Goal: Task Accomplishment & Management: Use online tool/utility

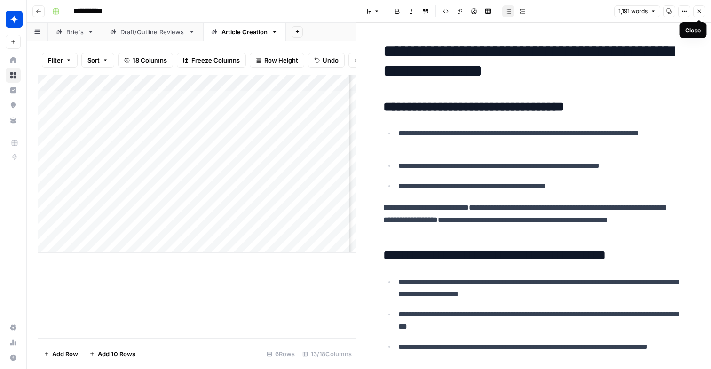
click at [699, 13] on icon "button" at bounding box center [700, 11] width 6 height 6
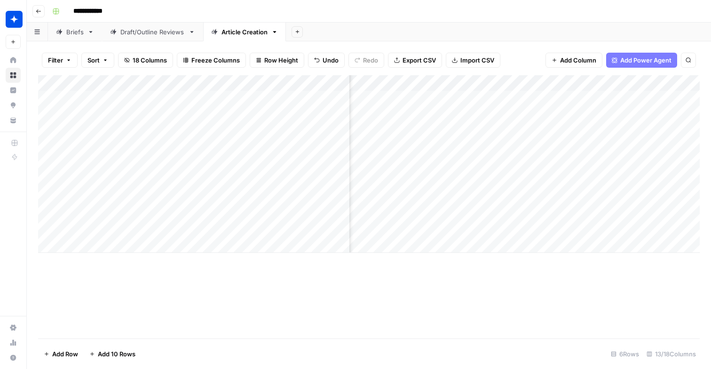
scroll to position [0, 311]
drag, startPoint x: 546, startPoint y: 97, endPoint x: 605, endPoint y: 107, distance: 60.2
click at [605, 107] on div "Add Column" at bounding box center [369, 164] width 662 height 178
click at [485, 96] on div "Add Column" at bounding box center [369, 164] width 662 height 178
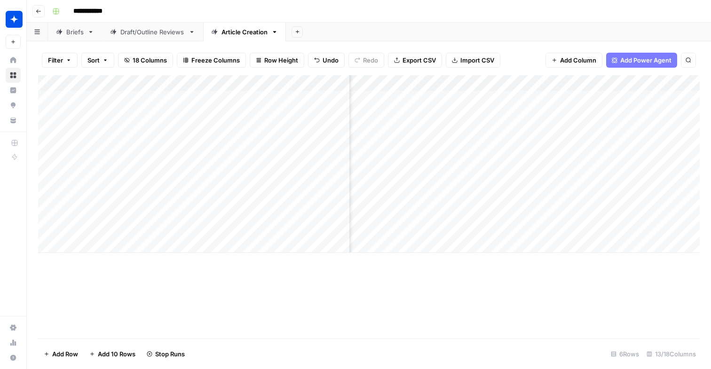
scroll to position [0, 296]
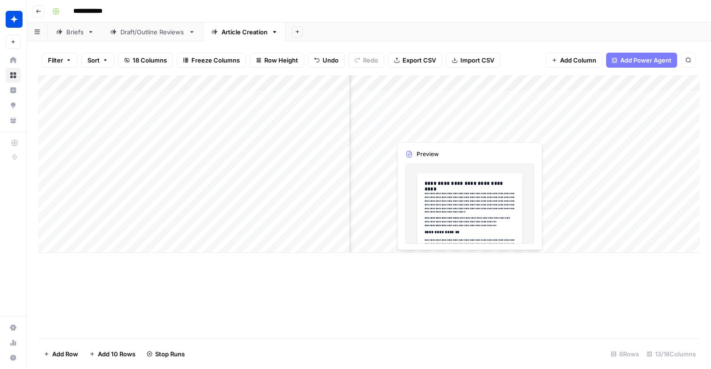
click at [429, 128] on div "Add Column" at bounding box center [369, 164] width 662 height 178
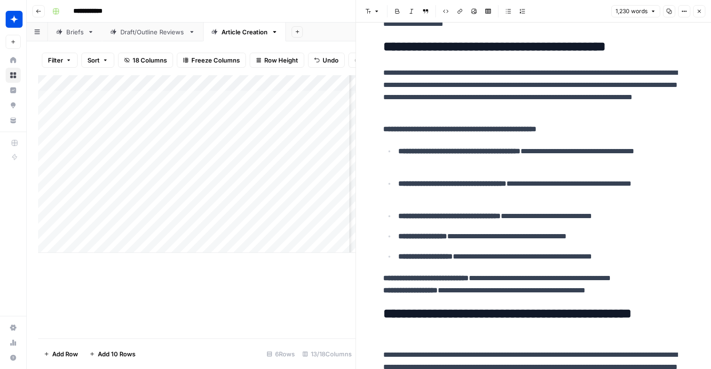
scroll to position [1138, 0]
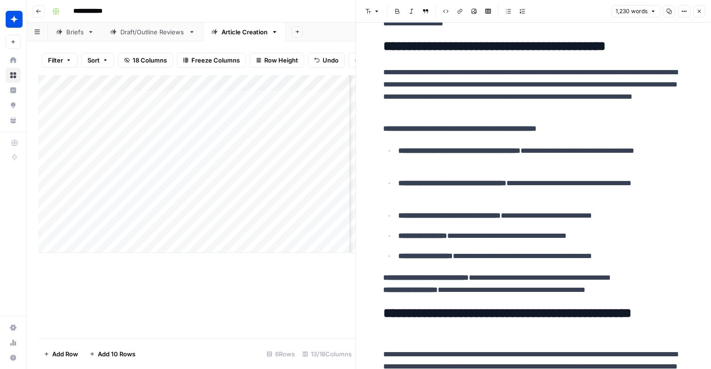
drag, startPoint x: 661, startPoint y: 294, endPoint x: 679, endPoint y: 296, distance: 18.5
click at [679, 296] on div "**********" at bounding box center [534, 253] width 312 height 2706
drag, startPoint x: 679, startPoint y: 296, endPoint x: 653, endPoint y: 296, distance: 26.3
click at [653, 296] on div "**********" at bounding box center [534, 253] width 312 height 2706
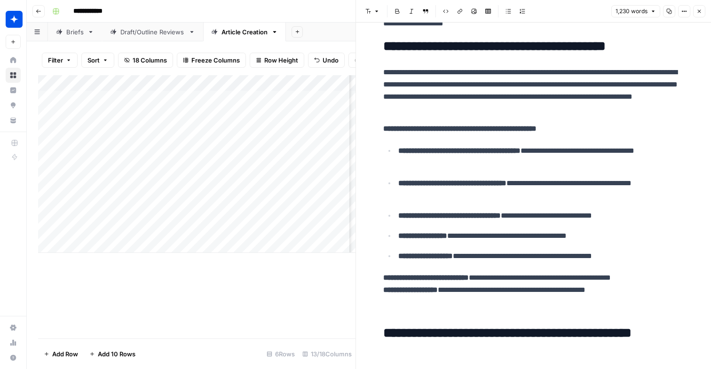
drag, startPoint x: 427, startPoint y: 311, endPoint x: 454, endPoint y: 311, distance: 27.3
click at [454, 311] on p at bounding box center [533, 310] width 301 height 12
drag, startPoint x: 454, startPoint y: 311, endPoint x: 399, endPoint y: 311, distance: 55.1
click at [399, 311] on p at bounding box center [533, 310] width 301 height 12
drag, startPoint x: 396, startPoint y: 327, endPoint x: 375, endPoint y: 324, distance: 21.3
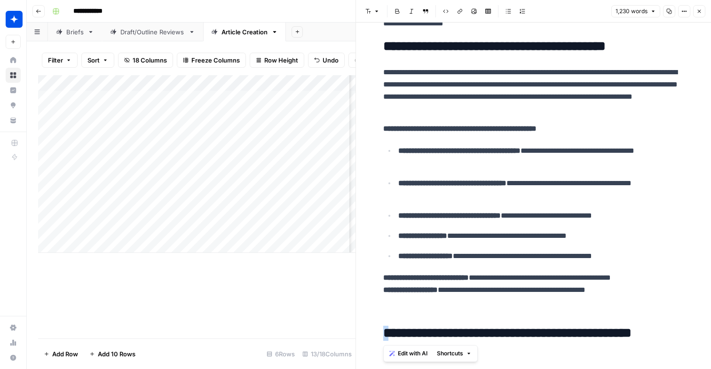
click at [375, 324] on div "**********" at bounding box center [533, 270] width 355 height 2771
click at [411, 310] on p at bounding box center [533, 310] width 301 height 12
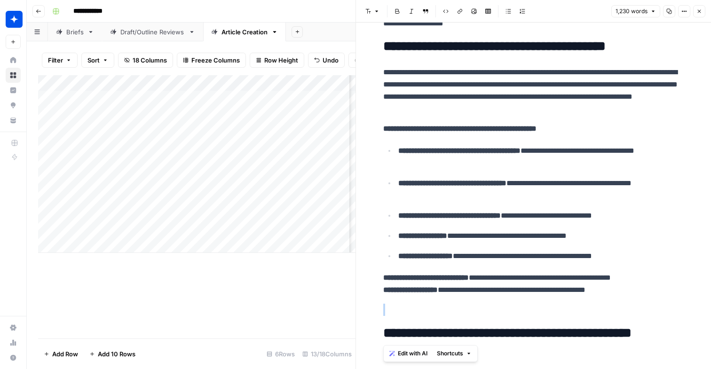
click at [411, 310] on p at bounding box center [533, 310] width 301 height 12
click at [405, 356] on span "Edit with AI" at bounding box center [413, 354] width 30 height 8
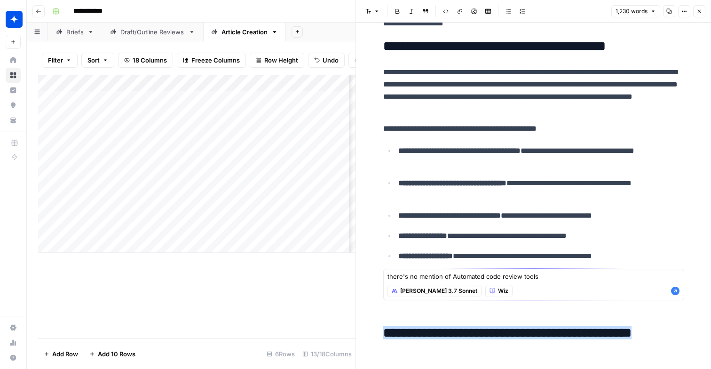
drag, startPoint x: 441, startPoint y: 278, endPoint x: 418, endPoint y: 279, distance: 22.6
click at [418, 279] on textarea "there's no mention of Automated code review tools" at bounding box center [534, 276] width 293 height 9
click at [447, 275] on textarea "there's no section of Automated code review tools" at bounding box center [534, 276] width 293 height 9
type textarea "there's no section on Automated code review tools"
click at [675, 288] on icon "button" at bounding box center [675, 291] width 8 height 8
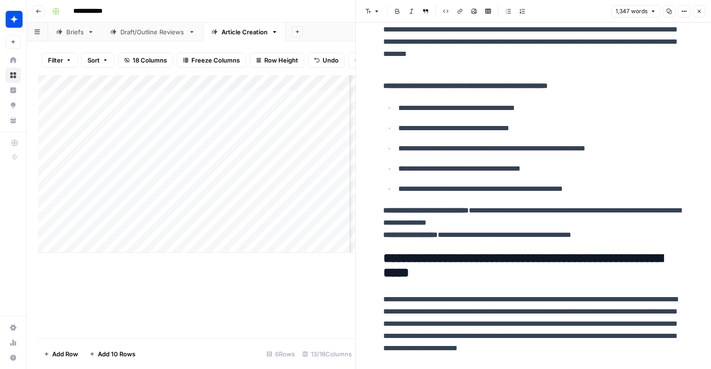
scroll to position [0, 0]
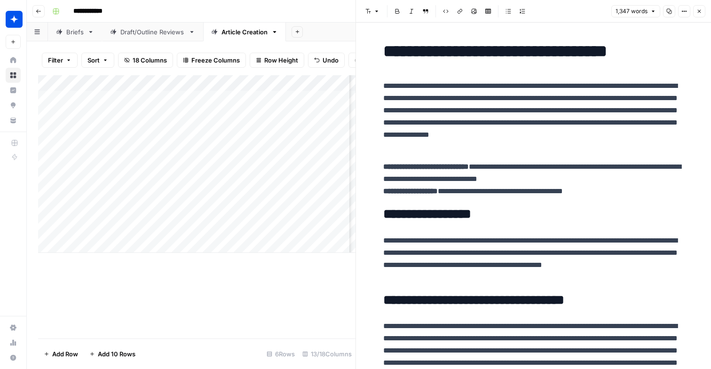
click at [701, 13] on icon "button" at bounding box center [700, 11] width 6 height 6
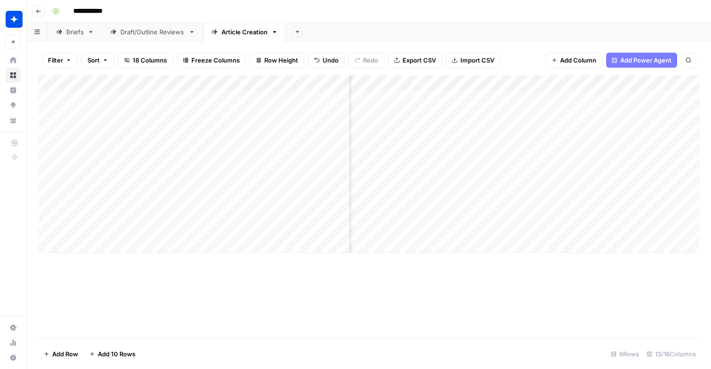
scroll to position [0, 323]
click at [536, 122] on div "Add Column" at bounding box center [369, 164] width 662 height 178
click at [429, 177] on div "Add Column" at bounding box center [369, 164] width 662 height 178
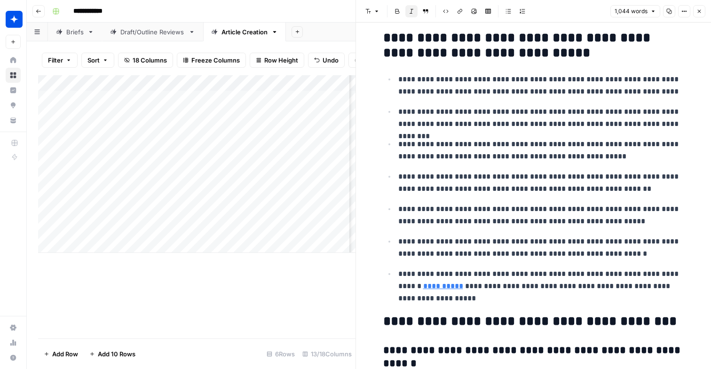
scroll to position [1668, 0]
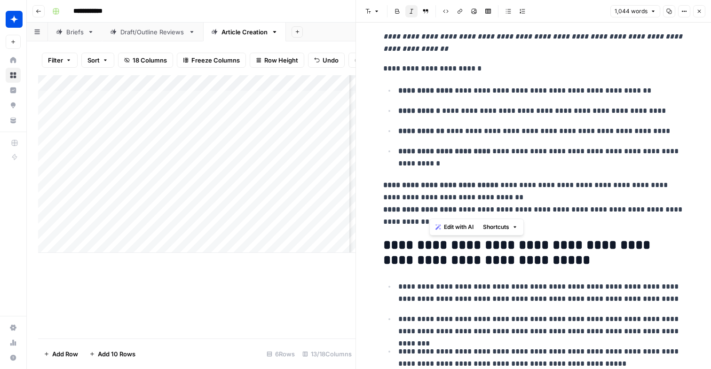
drag, startPoint x: 466, startPoint y: 215, endPoint x: 440, endPoint y: 173, distance: 48.8
click at [440, 179] on p "**********" at bounding box center [533, 203] width 301 height 49
click at [434, 206] on strong "**********" at bounding box center [419, 209] width 73 height 7
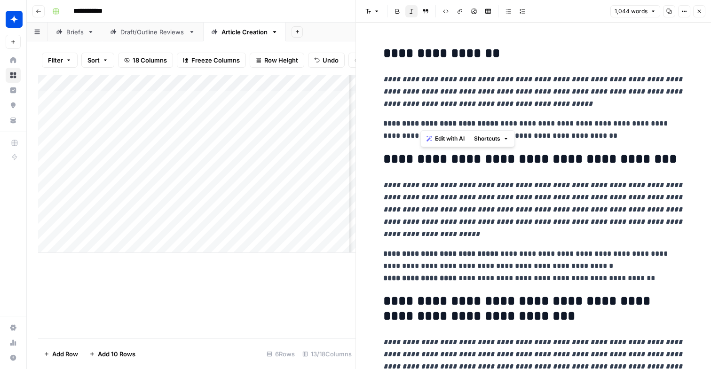
scroll to position [56, 0]
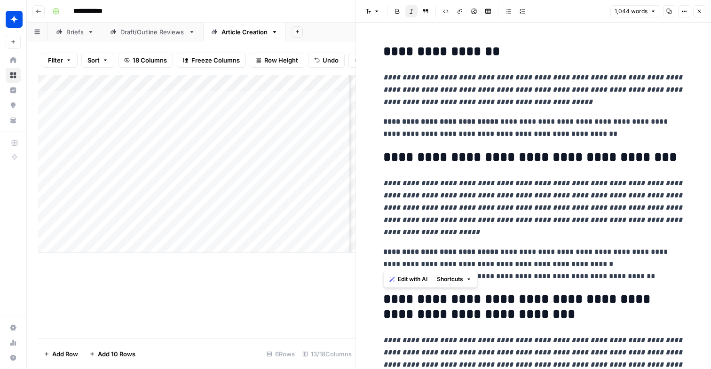
drag, startPoint x: 436, startPoint y: 211, endPoint x: 383, endPoint y: 288, distance: 93.3
click at [408, 273] on button "Edit with AI" at bounding box center [409, 279] width 46 height 12
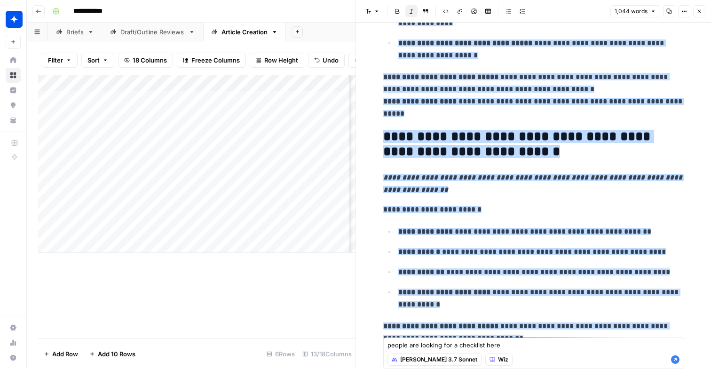
type textarea "people are looking for a checklist here"
click at [672, 357] on icon "button" at bounding box center [675, 359] width 9 height 9
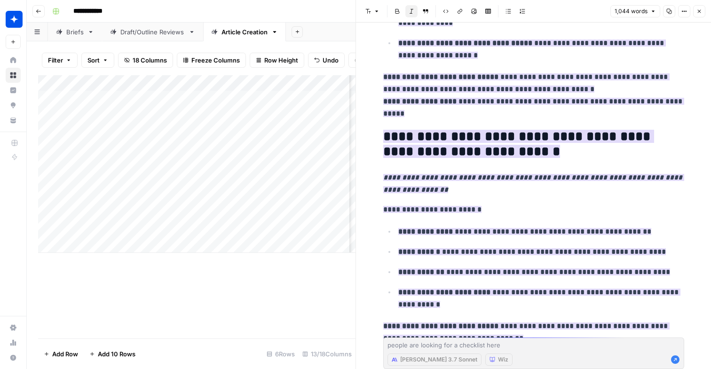
click at [701, 14] on icon "button" at bounding box center [700, 11] width 6 height 6
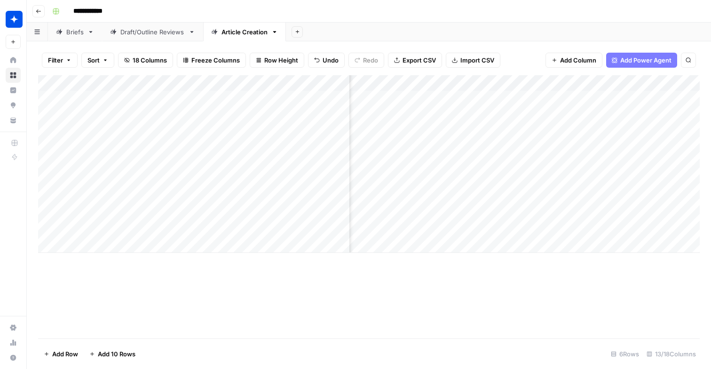
click at [425, 213] on div "Add Column" at bounding box center [369, 164] width 662 height 178
click at [389, 223] on div "Add Column" at bounding box center [369, 164] width 662 height 178
click at [461, 225] on div "Add Column" at bounding box center [369, 176] width 662 height 202
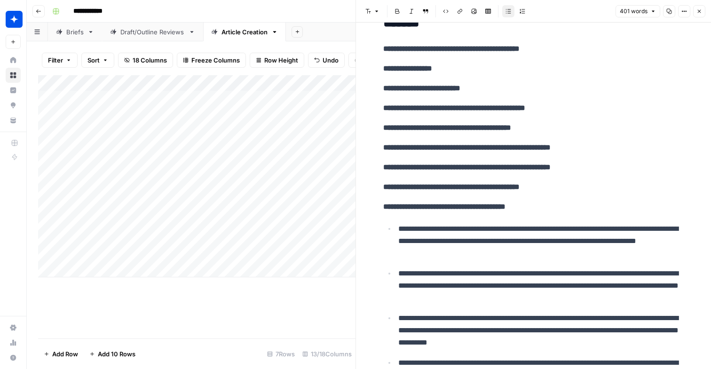
scroll to position [465, 0]
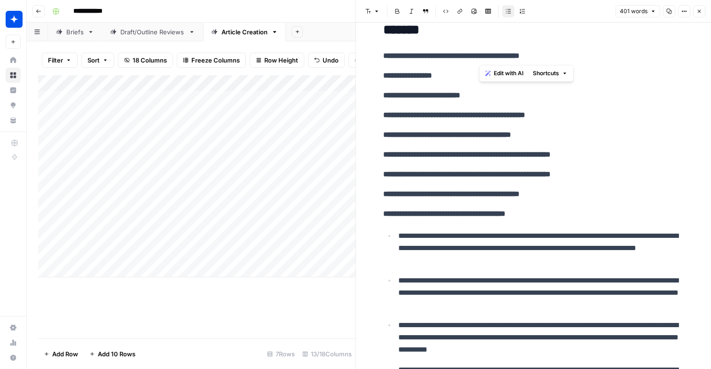
drag, startPoint x: 480, startPoint y: 58, endPoint x: 564, endPoint y: 56, distance: 83.3
click at [563, 57] on p "**********" at bounding box center [533, 56] width 301 height 12
drag, startPoint x: 489, startPoint y: 116, endPoint x: 595, endPoint y: 114, distance: 105.4
click at [595, 114] on p "**********" at bounding box center [533, 115] width 301 height 12
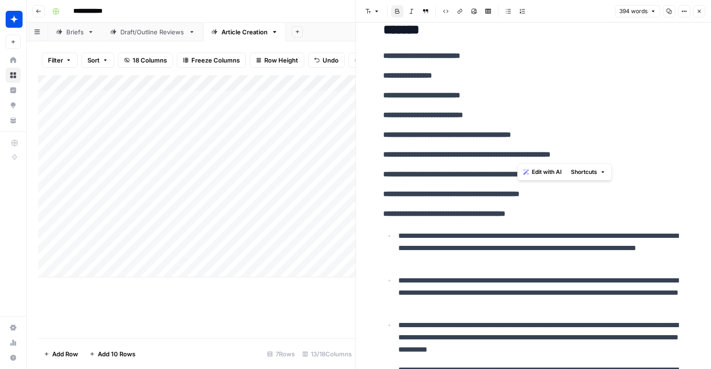
drag, startPoint x: 517, startPoint y: 155, endPoint x: 539, endPoint y: 155, distance: 22.1
click at [539, 155] on strong "**********" at bounding box center [466, 154] width 167 height 7
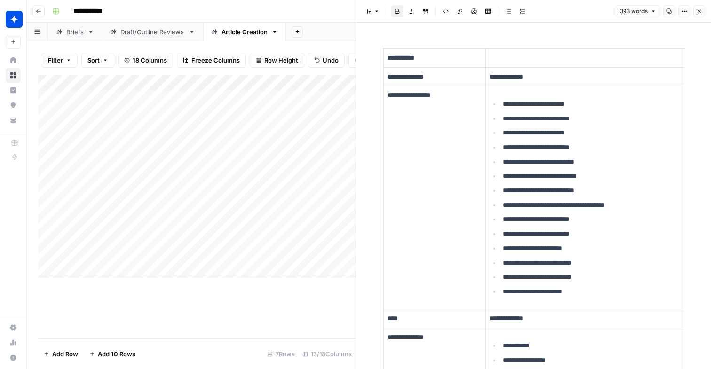
scroll to position [0, 0]
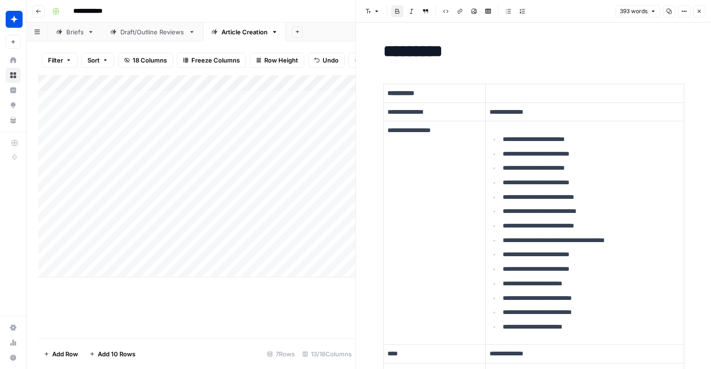
click at [703, 13] on button "Close" at bounding box center [700, 11] width 12 height 12
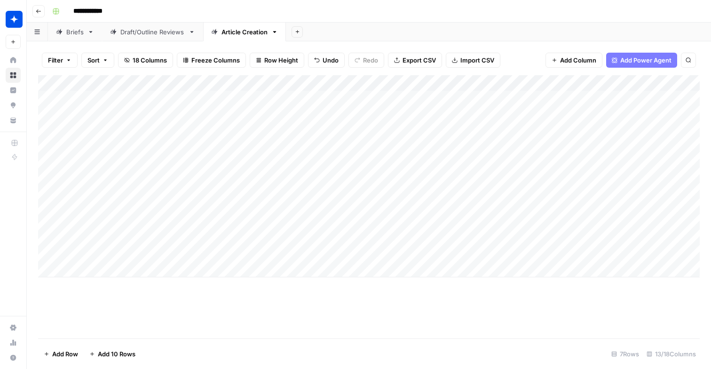
click at [566, 222] on div "Add Column" at bounding box center [369, 176] width 662 height 202
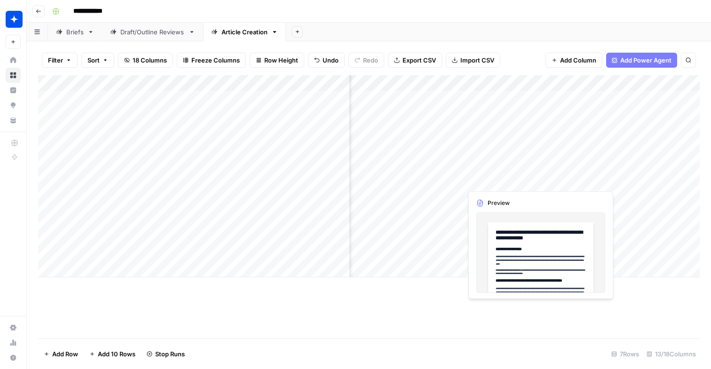
click at [488, 176] on div "Add Column" at bounding box center [369, 176] width 662 height 202
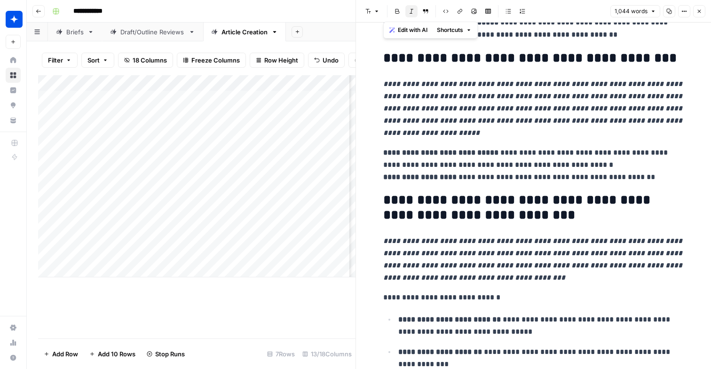
scroll to position [18, 0]
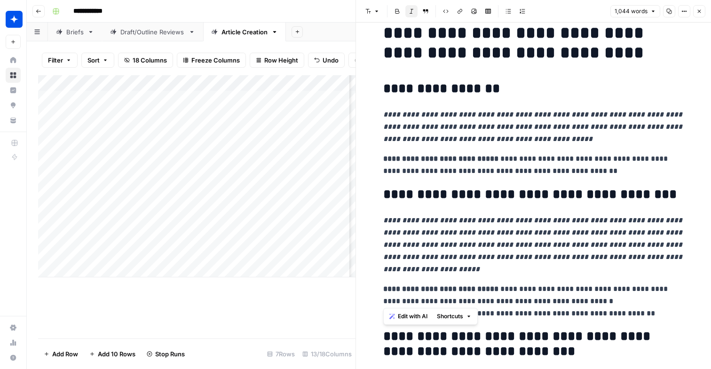
drag, startPoint x: 471, startPoint y: 160, endPoint x: 396, endPoint y: 316, distance: 173.6
click at [396, 316] on button "Edit with AI" at bounding box center [409, 317] width 46 height 12
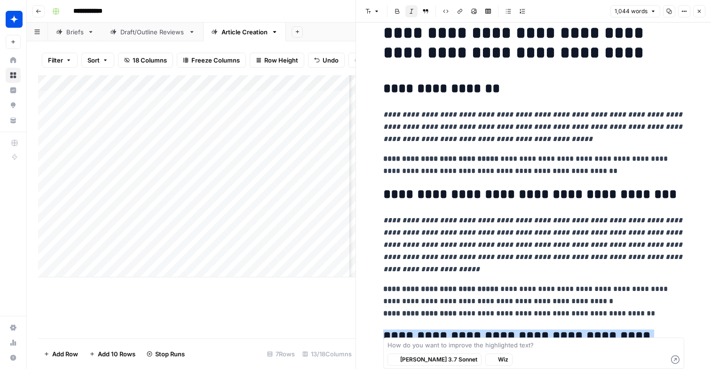
scroll to position [1569, 0]
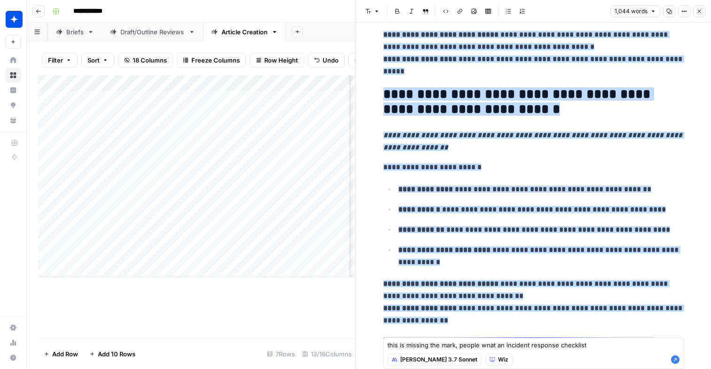
type textarea "this is missing the mark, people wnat an incident response checklist"
click at [679, 357] on icon "button" at bounding box center [675, 359] width 9 height 9
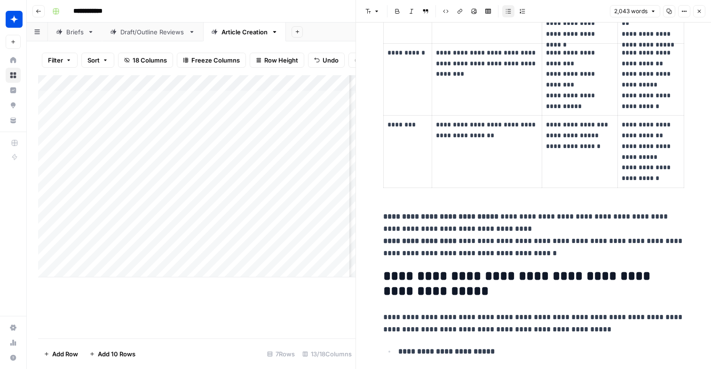
scroll to position [0, 174]
click at [701, 8] on icon "button" at bounding box center [700, 11] width 6 height 6
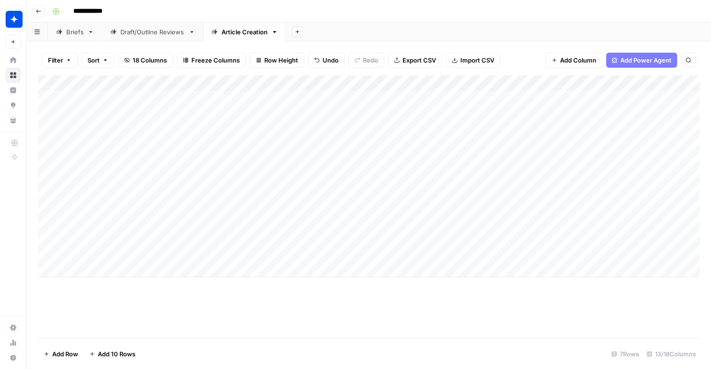
click at [447, 178] on div "Add Column" at bounding box center [369, 176] width 662 height 202
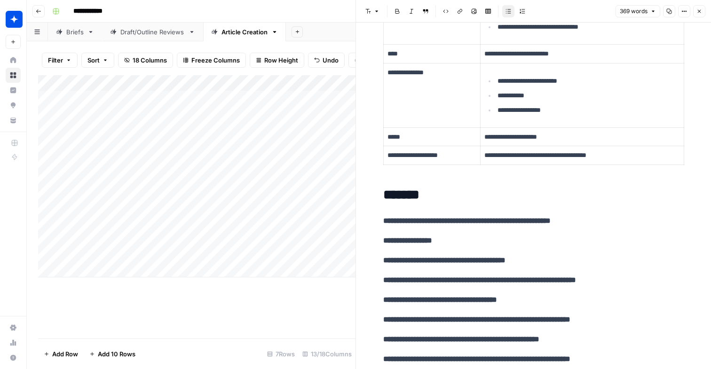
scroll to position [367, 0]
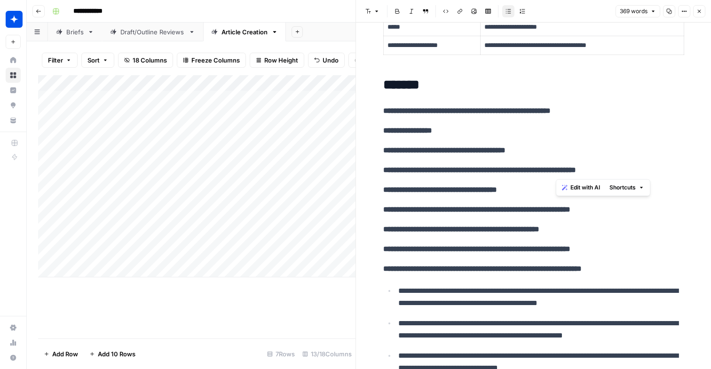
drag, startPoint x: 556, startPoint y: 171, endPoint x: 632, endPoint y: 171, distance: 76.2
click at [632, 171] on p "**********" at bounding box center [533, 170] width 301 height 12
drag, startPoint x: 396, startPoint y: 192, endPoint x: 642, endPoint y: 251, distance: 253.1
click at [642, 251] on div "**********" at bounding box center [534, 172] width 312 height 1003
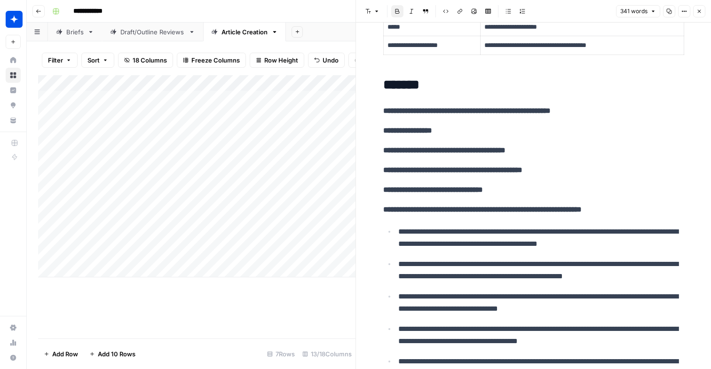
click at [700, 13] on icon "button" at bounding box center [700, 11] width 6 height 6
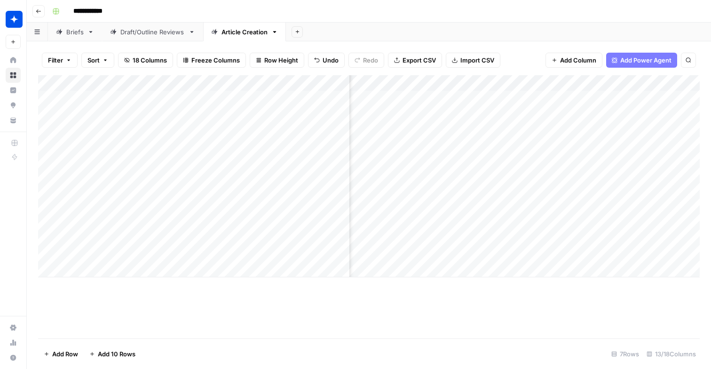
scroll to position [0, 204]
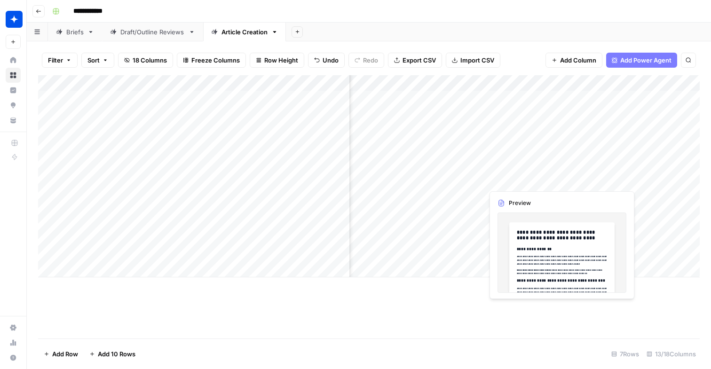
click at [523, 180] on div "Add Column" at bounding box center [369, 176] width 662 height 202
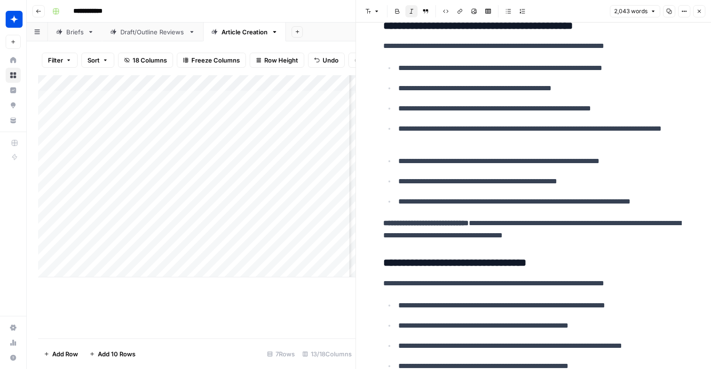
scroll to position [946, 0]
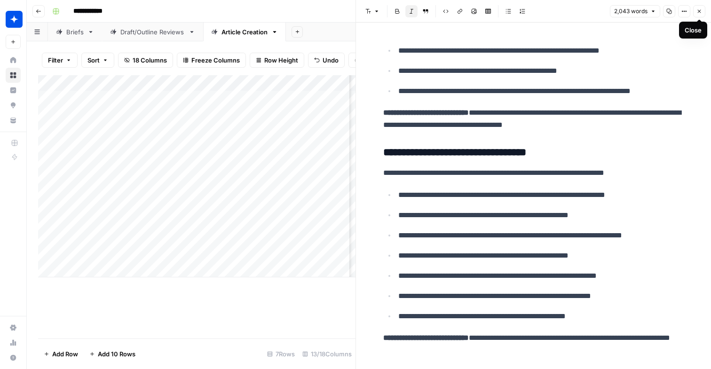
click at [701, 12] on icon "button" at bounding box center [700, 11] width 6 height 6
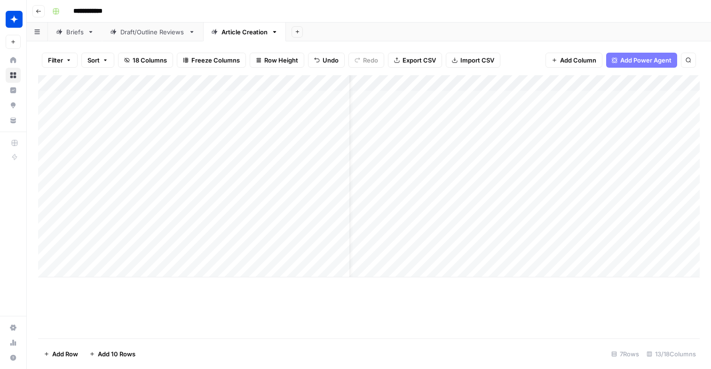
scroll to position [0, 27]
click at [438, 179] on div "Add Column" at bounding box center [369, 176] width 662 height 202
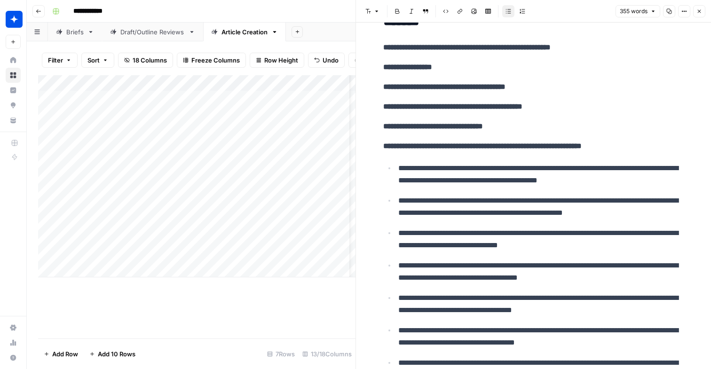
scroll to position [338, 0]
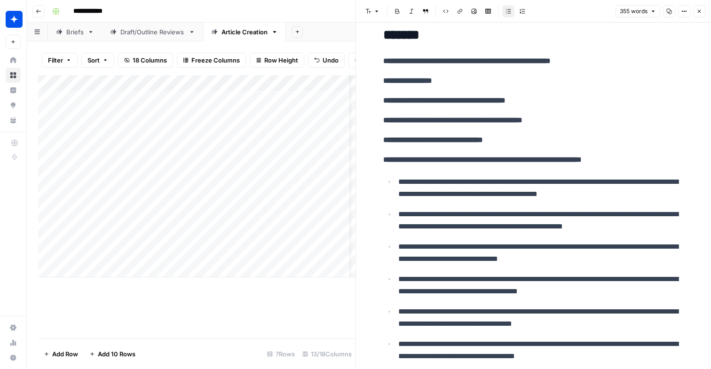
click at [518, 142] on p "**********" at bounding box center [533, 140] width 301 height 12
click at [699, 15] on button "Close" at bounding box center [700, 11] width 12 height 12
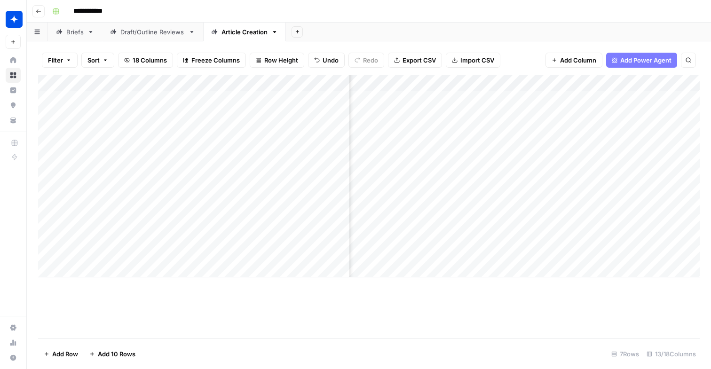
scroll to position [0, 116]
click at [480, 173] on div "Add Column" at bounding box center [369, 176] width 662 height 202
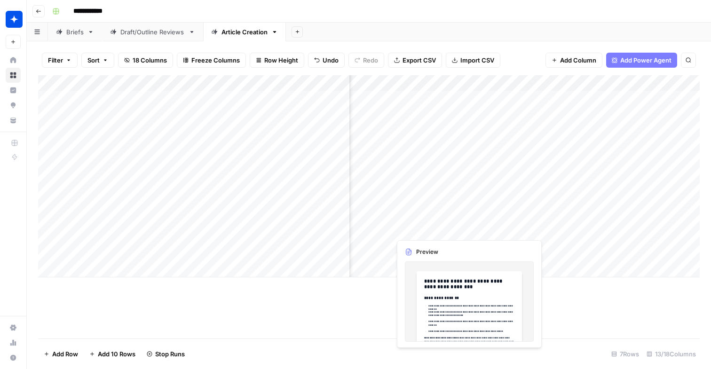
click at [431, 224] on div "Add Column" at bounding box center [369, 176] width 662 height 202
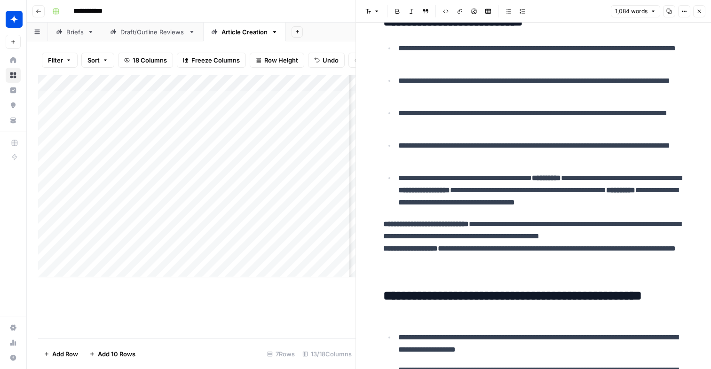
scroll to position [268, 0]
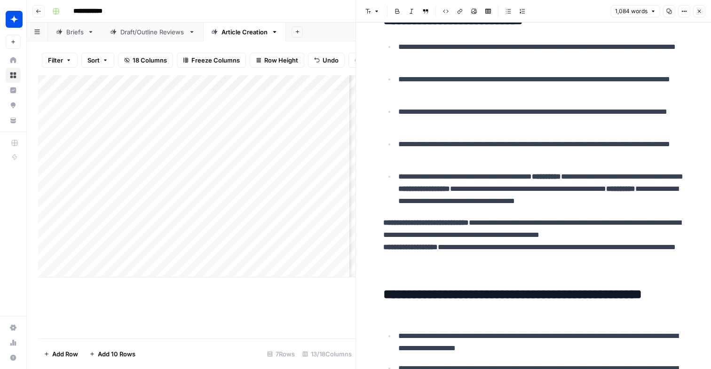
click at [701, 13] on icon "button" at bounding box center [700, 11] width 6 height 6
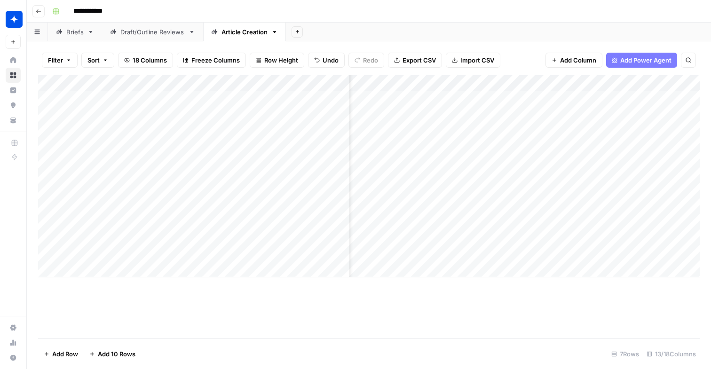
scroll to position [0, 23]
click at [430, 223] on div "Add Column" at bounding box center [369, 176] width 662 height 202
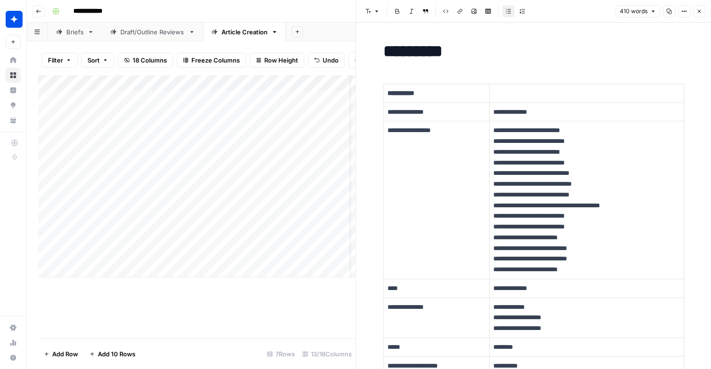
click at [564, 234] on p "**********" at bounding box center [587, 200] width 186 height 150
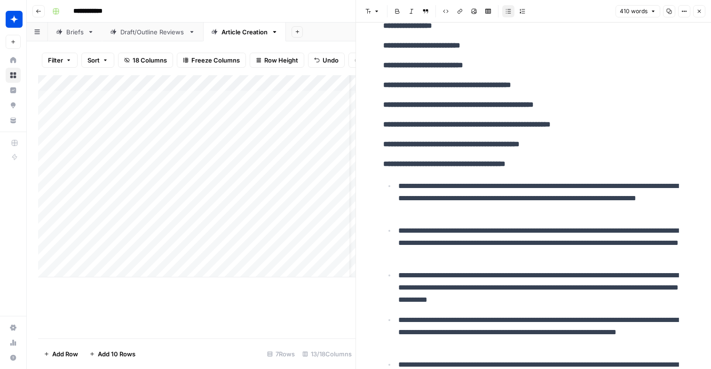
scroll to position [716, 0]
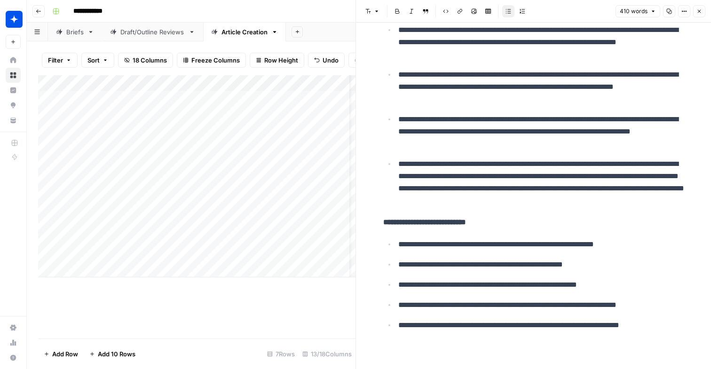
click at [701, 8] on icon "button" at bounding box center [700, 11] width 6 height 6
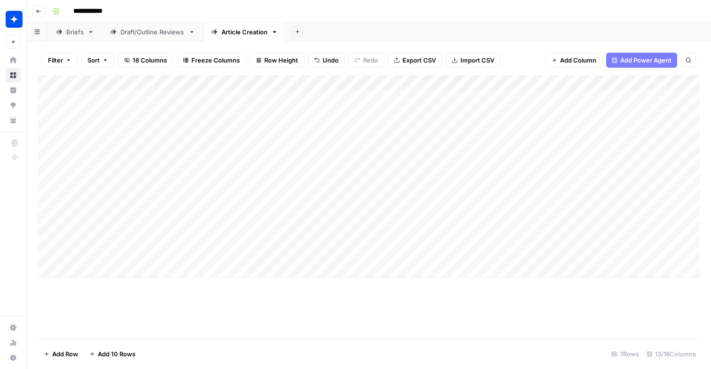
click at [392, 224] on div "Add Column" at bounding box center [369, 176] width 662 height 202
drag, startPoint x: 422, startPoint y: 222, endPoint x: 511, endPoint y: 220, distance: 89.4
click at [511, 220] on body "**********" at bounding box center [355, 184] width 711 height 369
type textarea "**********"
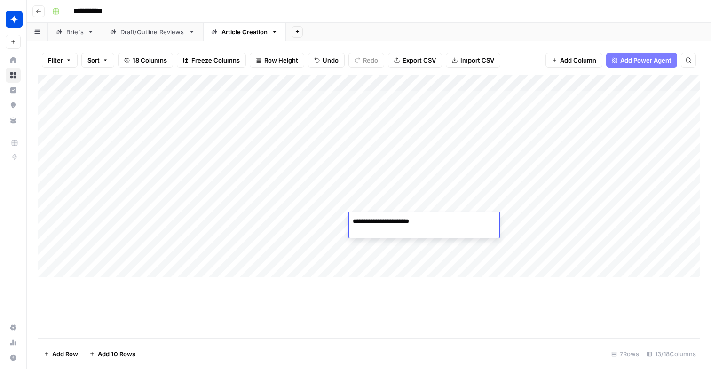
click at [542, 227] on div "Add Column" at bounding box center [369, 176] width 662 height 202
click at [597, 220] on div "Add Column" at bounding box center [369, 176] width 662 height 202
click at [439, 223] on div "Add Column" at bounding box center [369, 176] width 662 height 202
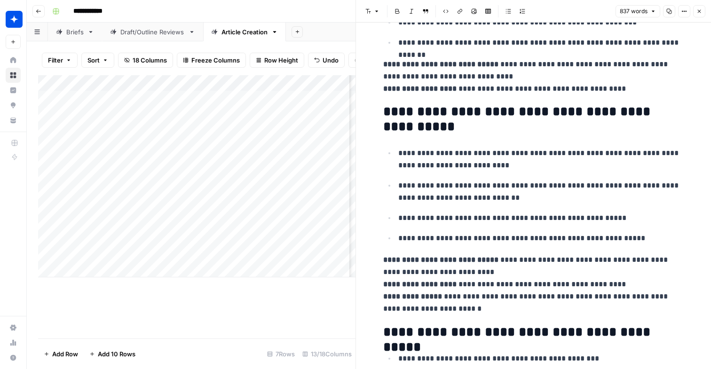
scroll to position [325, 0]
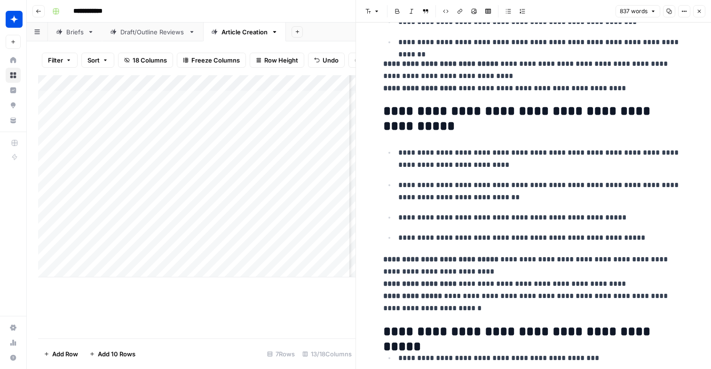
click at [699, 10] on icon "button" at bounding box center [699, 11] width 3 height 3
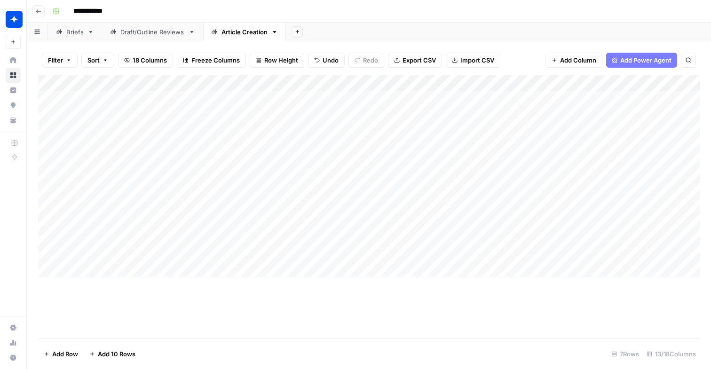
click at [456, 234] on div "Add Column" at bounding box center [369, 176] width 662 height 202
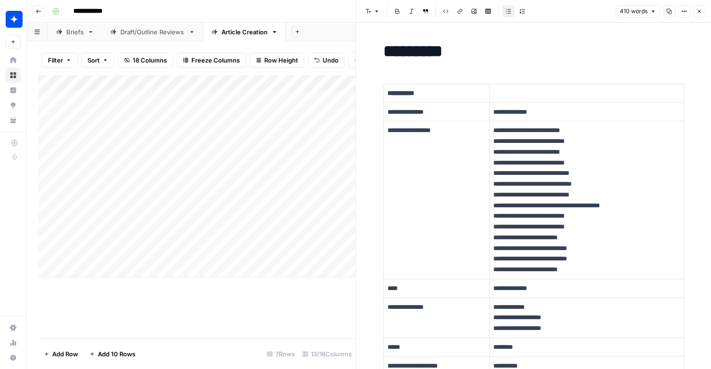
scroll to position [9, 0]
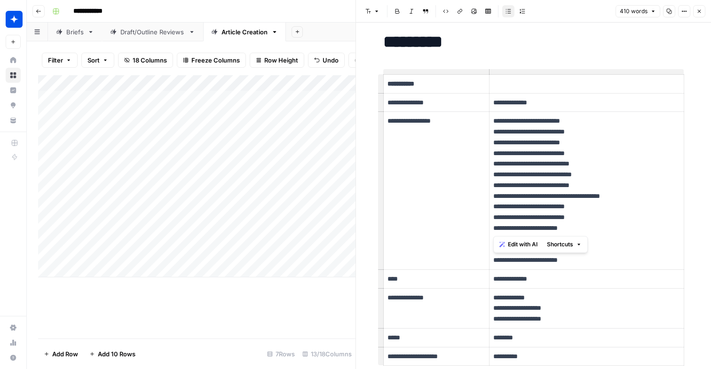
drag, startPoint x: 575, startPoint y: 231, endPoint x: 494, endPoint y: 231, distance: 80.9
click at [494, 231] on p "**********" at bounding box center [587, 191] width 186 height 150
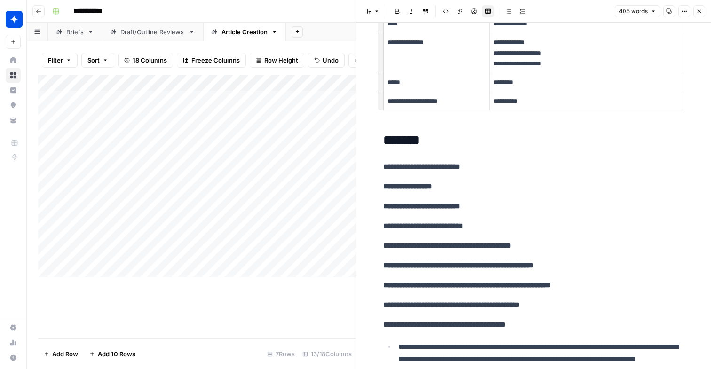
scroll to position [0, 0]
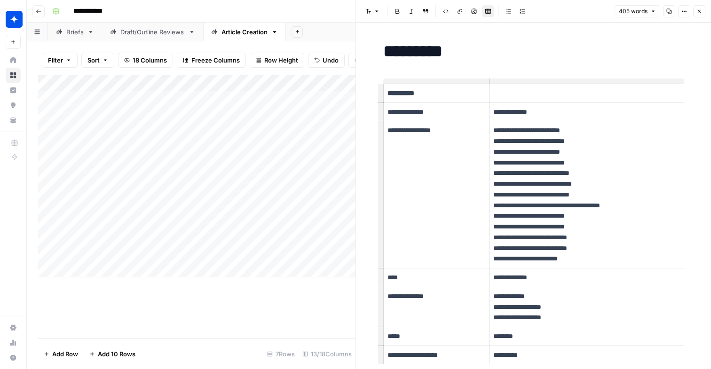
click at [702, 13] on icon "button" at bounding box center [700, 11] width 6 height 6
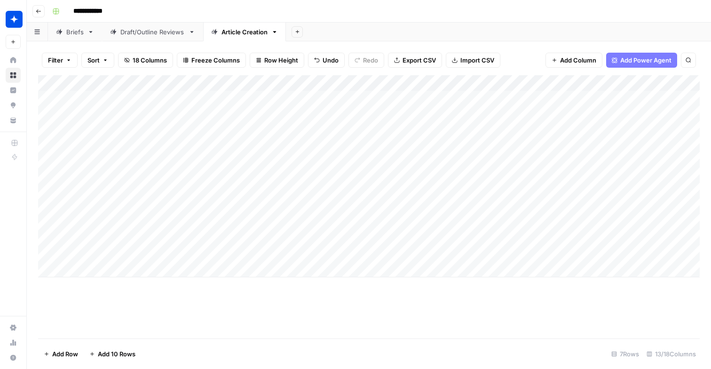
drag, startPoint x: 596, startPoint y: 221, endPoint x: 607, endPoint y: 273, distance: 53.0
click at [607, 273] on div "Add Column" at bounding box center [369, 176] width 662 height 202
click at [594, 219] on div "Add Column" at bounding box center [369, 176] width 662 height 202
click at [587, 292] on div "Add Column" at bounding box center [369, 206] width 662 height 263
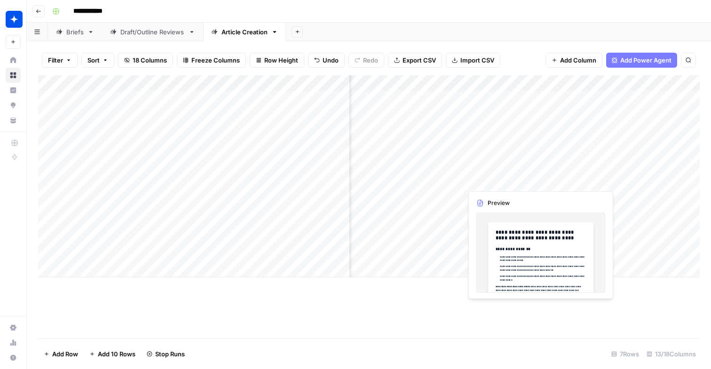
click at [501, 172] on div "Add Column" at bounding box center [369, 176] width 662 height 202
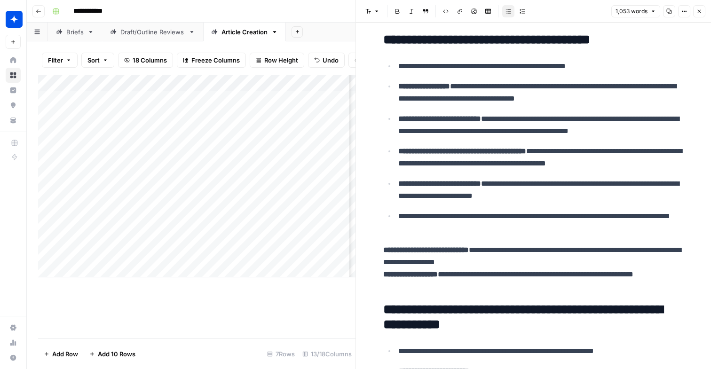
scroll to position [653, 0]
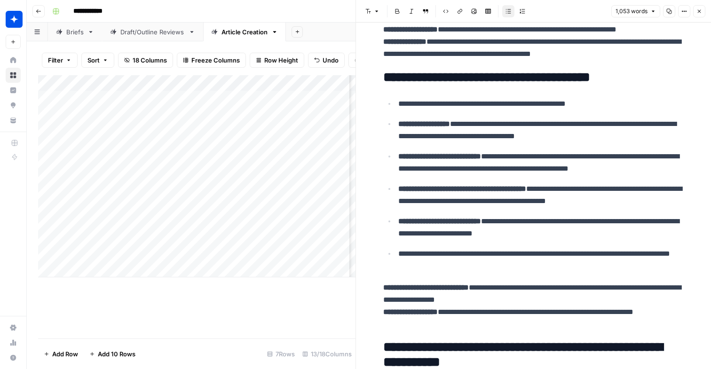
click at [701, 14] on button "Close" at bounding box center [700, 11] width 12 height 12
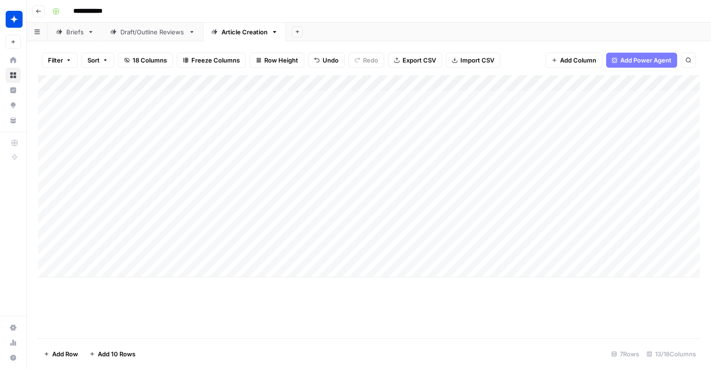
click at [382, 177] on div "Add Column" at bounding box center [369, 176] width 662 height 202
click at [414, 198] on div "Add Column" at bounding box center [369, 176] width 662 height 202
click at [462, 177] on div "Add Column" at bounding box center [369, 176] width 662 height 202
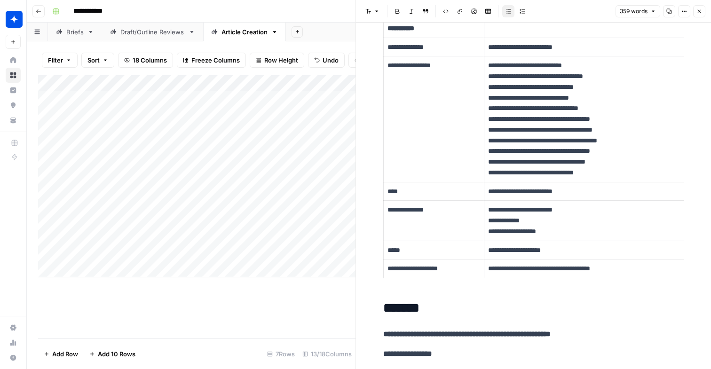
scroll to position [38, 0]
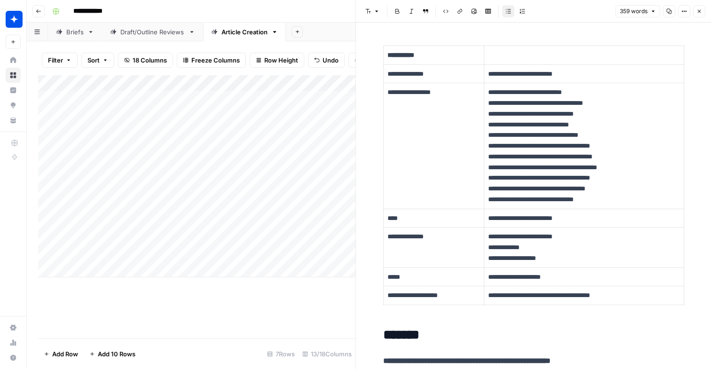
click at [702, 9] on icon "button" at bounding box center [700, 11] width 6 height 6
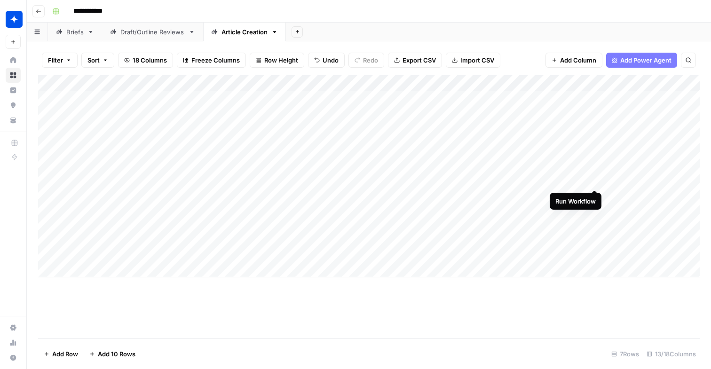
click at [595, 172] on div "Add Column" at bounding box center [369, 176] width 662 height 202
click at [482, 226] on div "Add Column" at bounding box center [369, 176] width 662 height 202
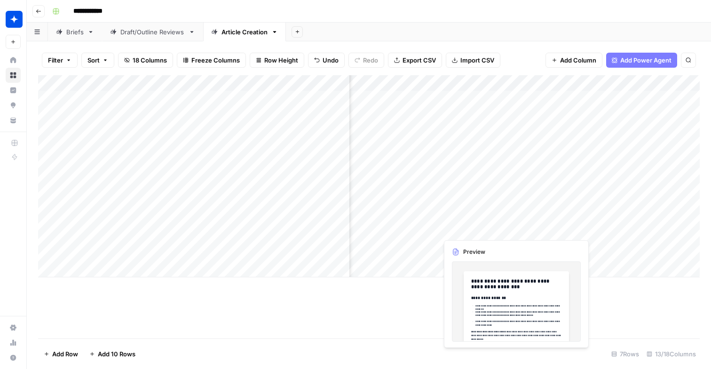
click at [482, 226] on div "Add Column" at bounding box center [369, 176] width 662 height 202
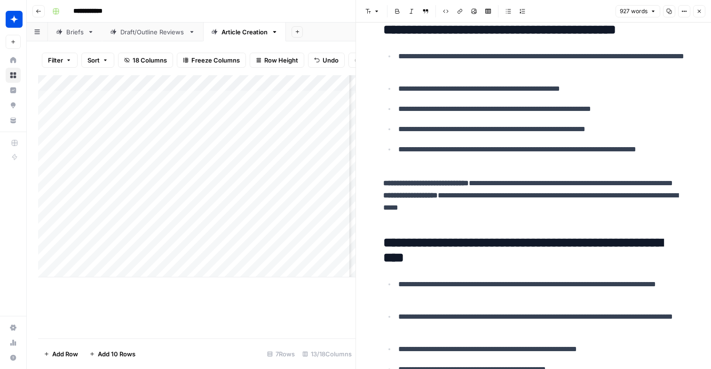
scroll to position [687, 0]
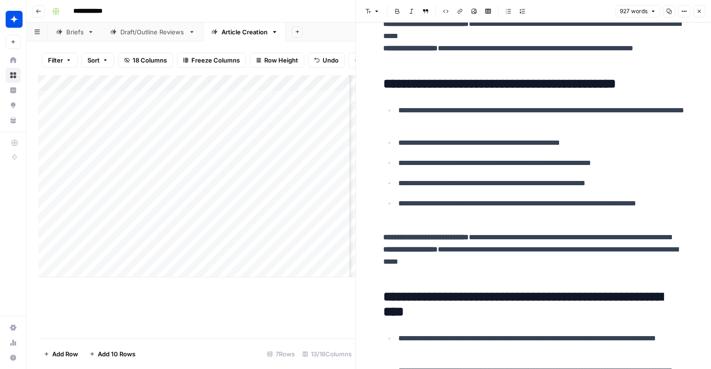
click at [705, 10] on button "Close" at bounding box center [700, 11] width 12 height 12
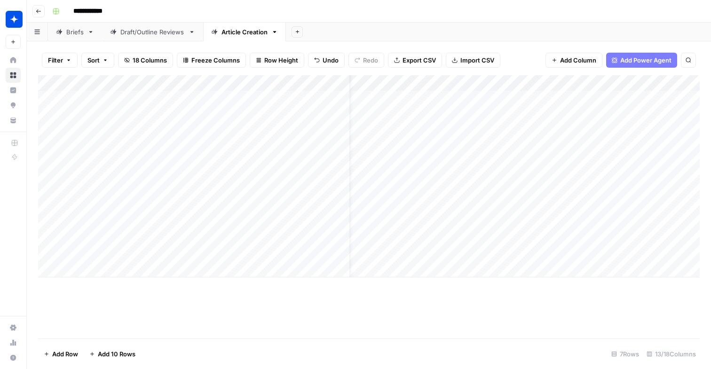
scroll to position [0, 120]
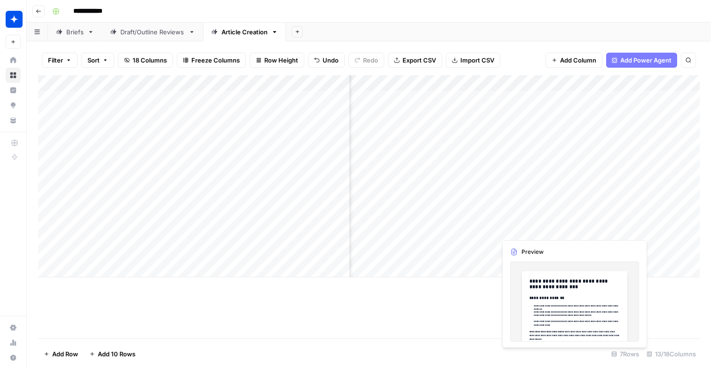
click at [594, 229] on div "Add Column" at bounding box center [369, 176] width 662 height 202
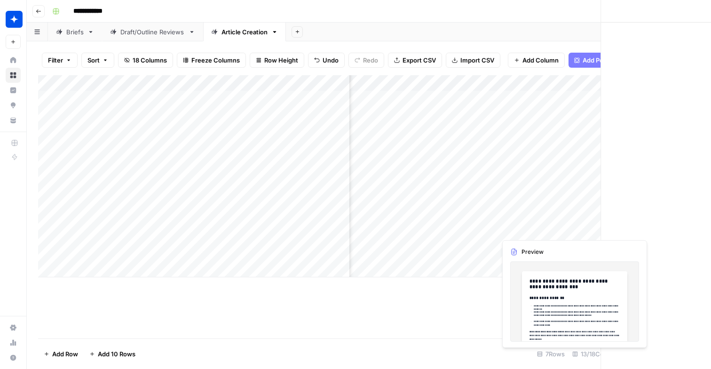
click at [594, 229] on div at bounding box center [610, 225] width 86 height 26
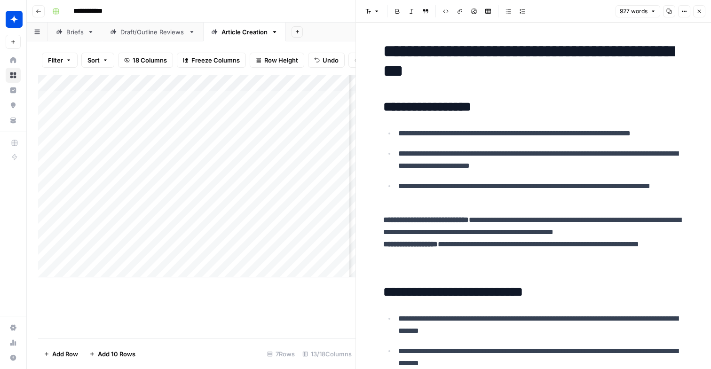
click at [705, 13] on button "Close" at bounding box center [700, 11] width 12 height 12
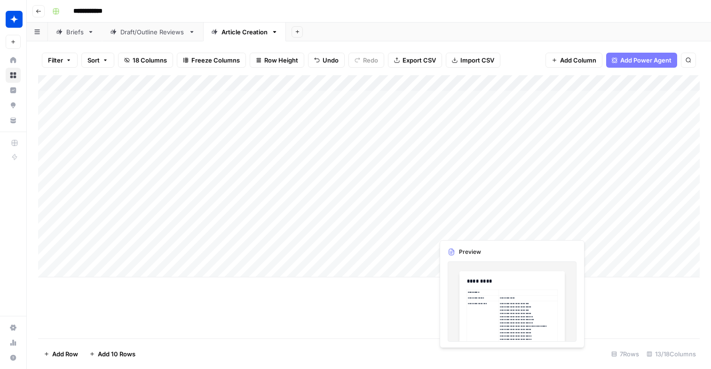
click at [455, 225] on div "Add Column" at bounding box center [369, 176] width 662 height 202
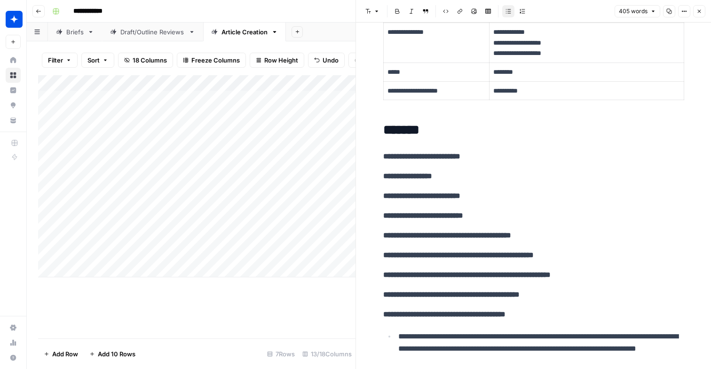
scroll to position [266, 0]
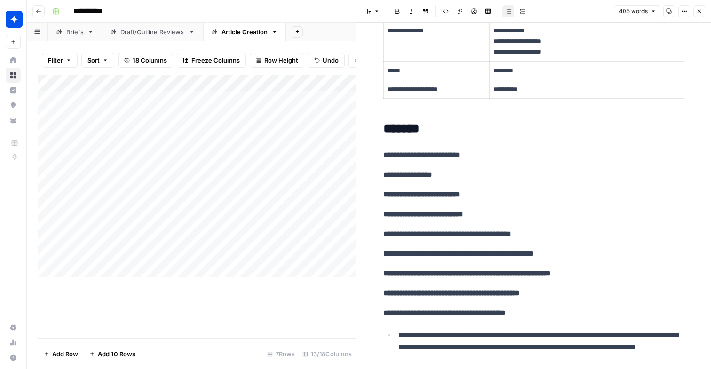
click at [703, 16] on button "Close" at bounding box center [700, 11] width 12 height 12
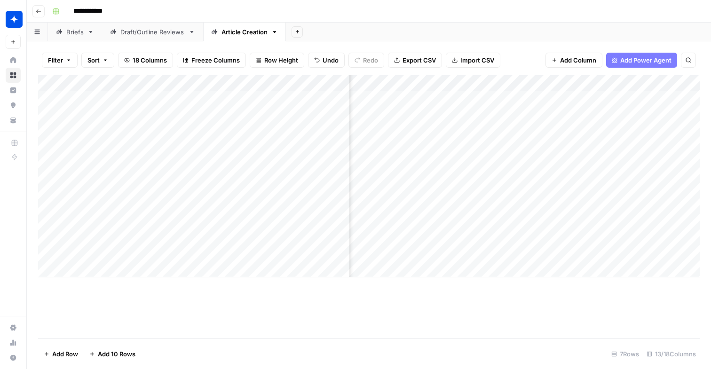
scroll to position [0, 199]
click at [514, 224] on div "Add Column" at bounding box center [369, 176] width 662 height 202
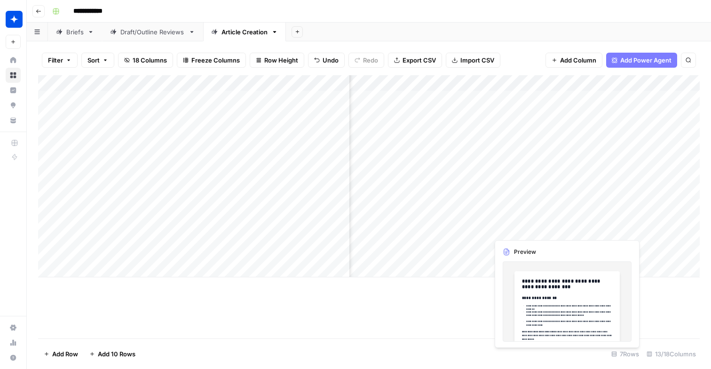
click at [514, 224] on div "Add Column" at bounding box center [369, 176] width 662 height 202
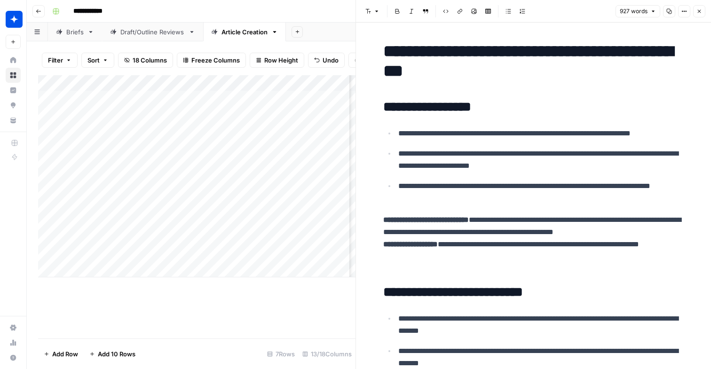
click at [514, 224] on div at bounding box center [532, 225] width 86 height 26
click at [503, 247] on p "**********" at bounding box center [533, 244] width 301 height 61
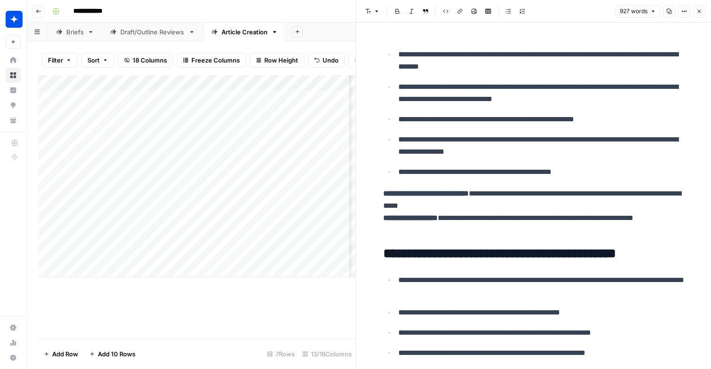
scroll to position [593, 0]
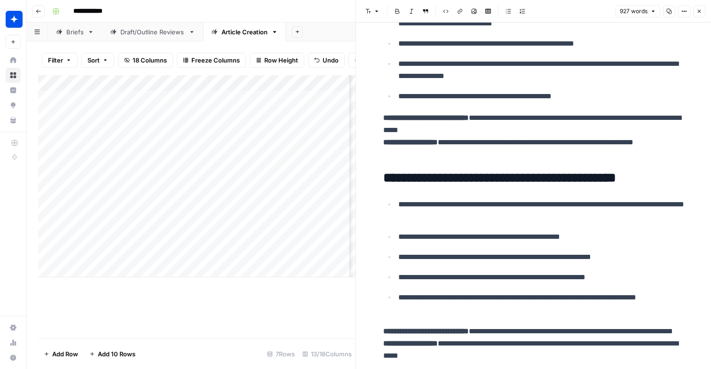
click at [701, 8] on icon "button" at bounding box center [700, 11] width 6 height 6
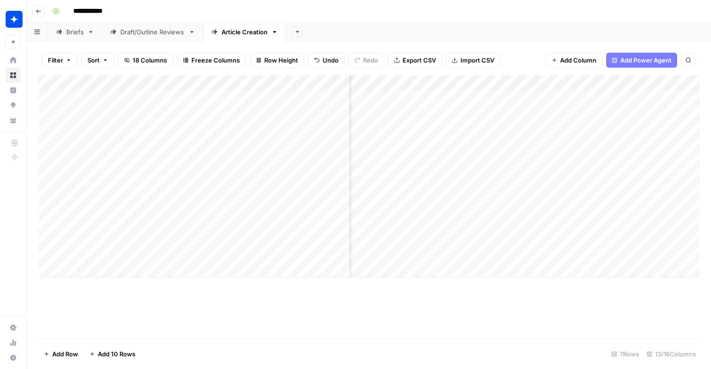
scroll to position [0, 5]
click at [444, 176] on div "Add Column" at bounding box center [369, 176] width 662 height 202
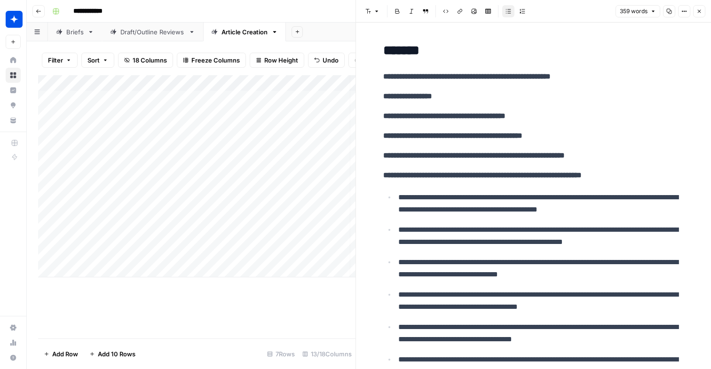
scroll to position [319, 0]
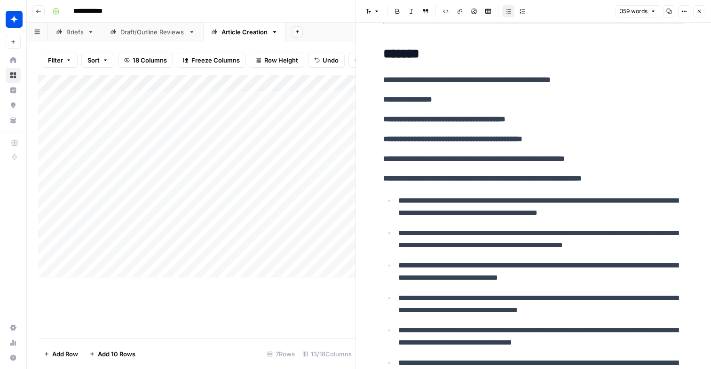
click at [701, 9] on icon "button" at bounding box center [700, 11] width 6 height 6
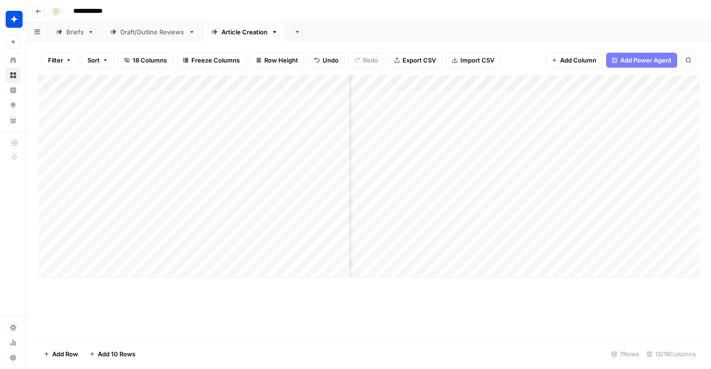
scroll to position [0, 280]
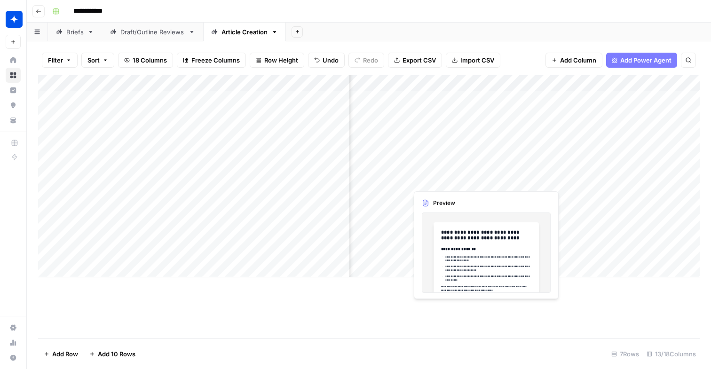
click at [445, 180] on div "Add Column" at bounding box center [369, 176] width 662 height 202
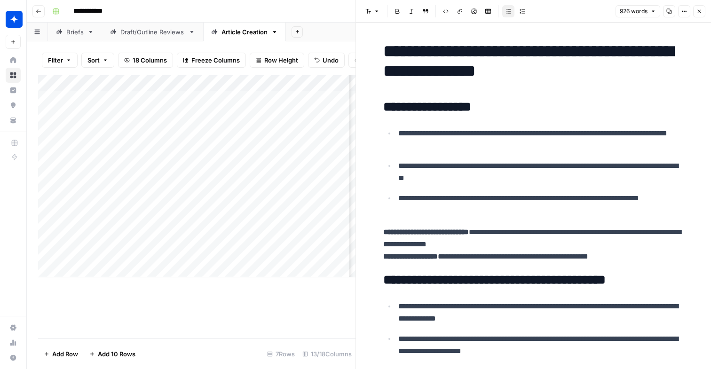
click at [445, 180] on div at bounding box center [451, 176] width 86 height 26
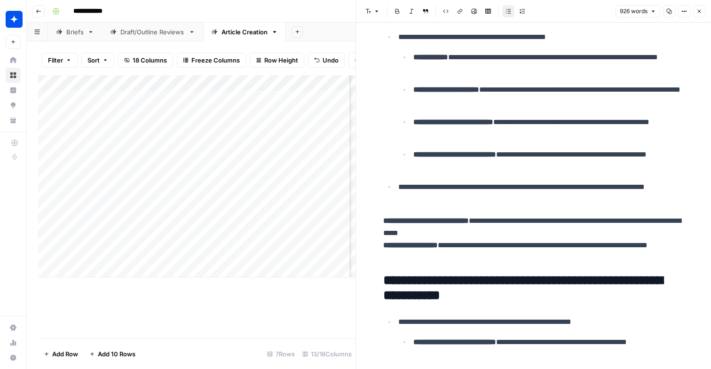
scroll to position [845, 0]
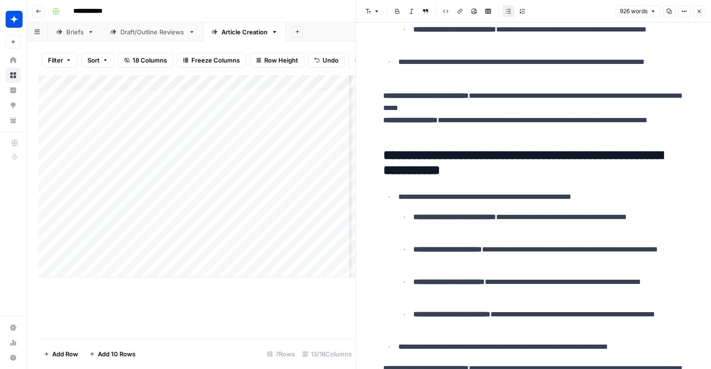
click at [700, 15] on button "Close" at bounding box center [700, 11] width 12 height 12
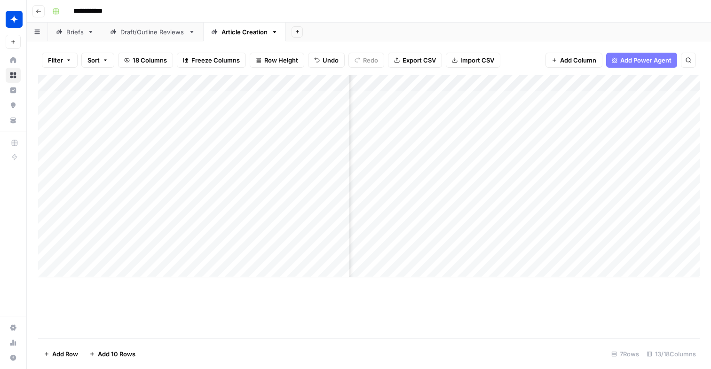
scroll to position [0, 268]
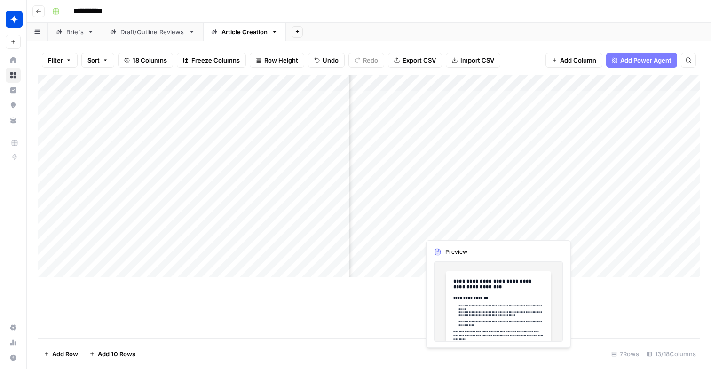
click at [466, 227] on div "Add Column" at bounding box center [369, 176] width 662 height 202
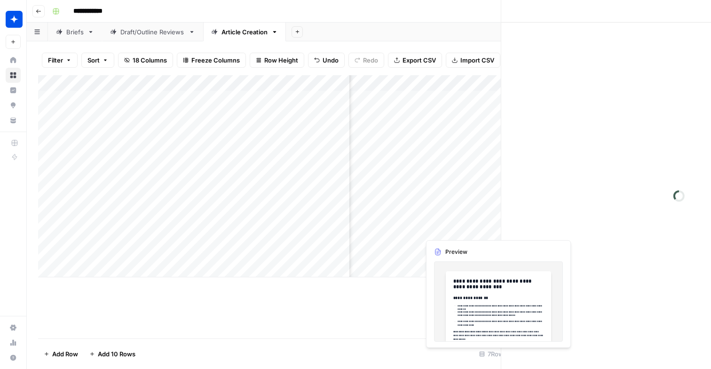
click at [466, 227] on div at bounding box center [463, 225] width 86 height 26
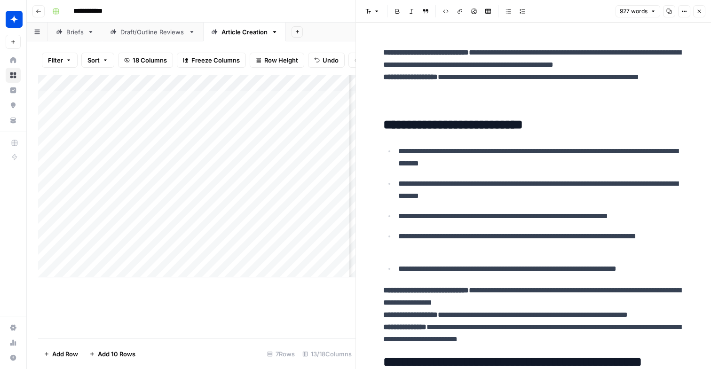
scroll to position [239, 0]
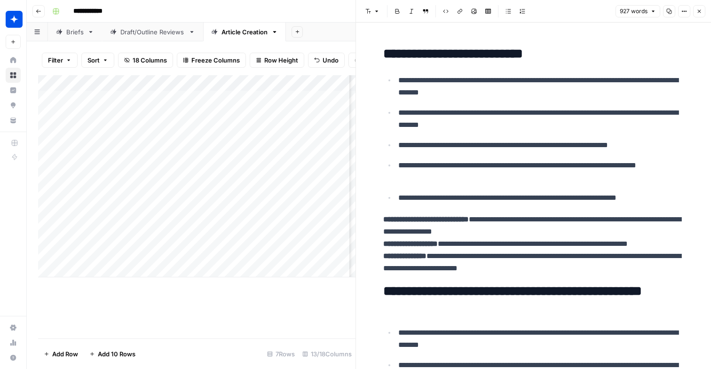
click at [701, 13] on icon "button" at bounding box center [700, 11] width 6 height 6
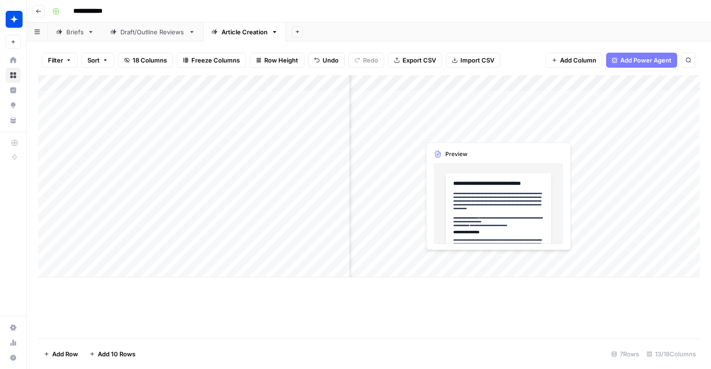
click at [460, 128] on div "Add Column" at bounding box center [369, 176] width 662 height 202
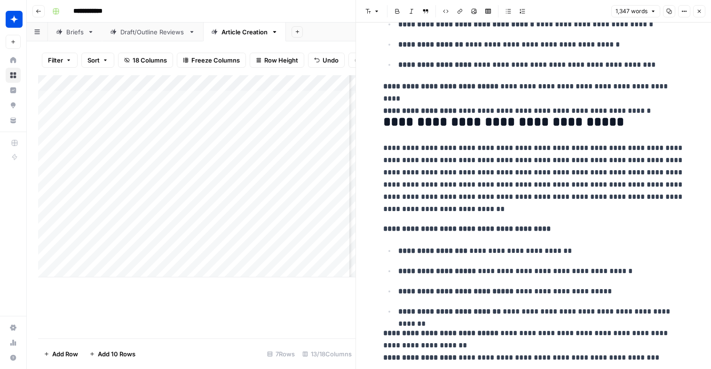
scroll to position [1567, 0]
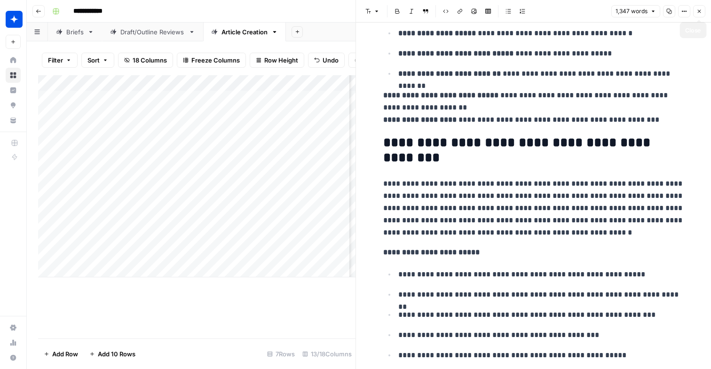
click at [702, 10] on icon "button" at bounding box center [700, 11] width 6 height 6
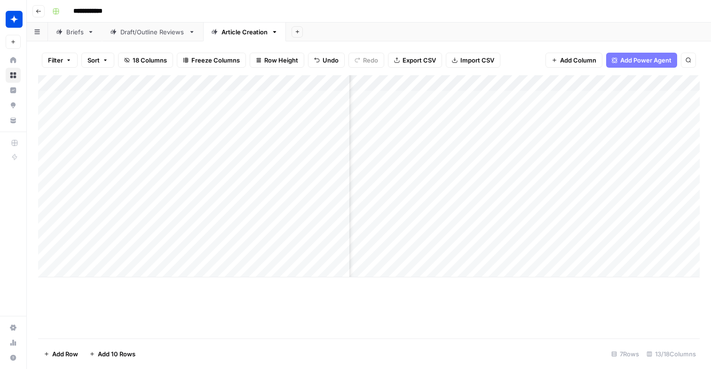
scroll to position [0, 386]
click at [592, 104] on div "Add Column" at bounding box center [369, 176] width 662 height 202
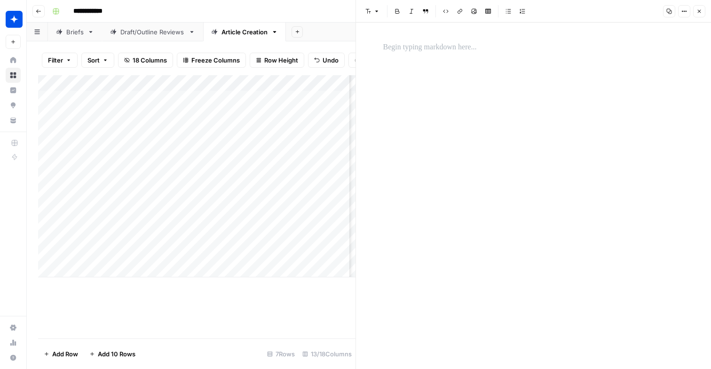
click at [698, 8] on icon "button" at bounding box center [700, 11] width 6 height 6
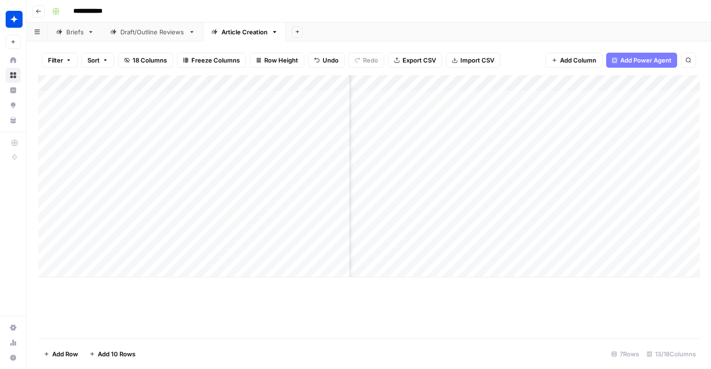
click at [577, 103] on div "Add Column" at bounding box center [369, 176] width 662 height 202
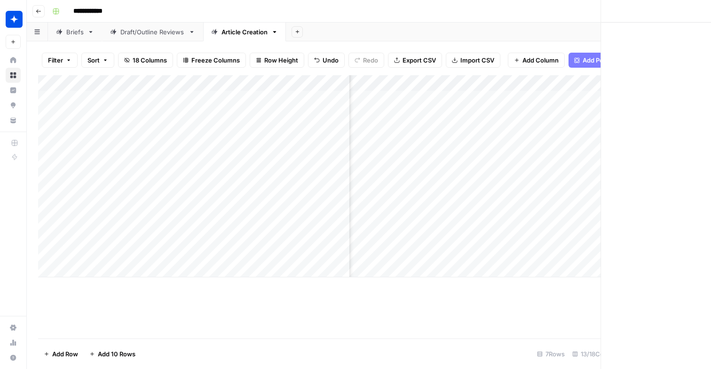
click at [577, 103] on div at bounding box center [603, 103] width 86 height 26
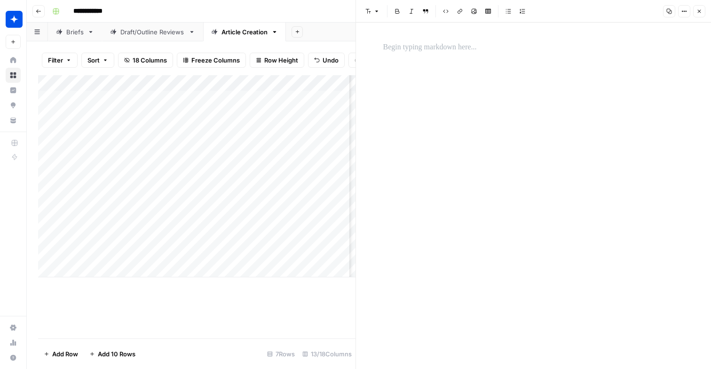
click at [701, 11] on icon "button" at bounding box center [700, 11] width 6 height 6
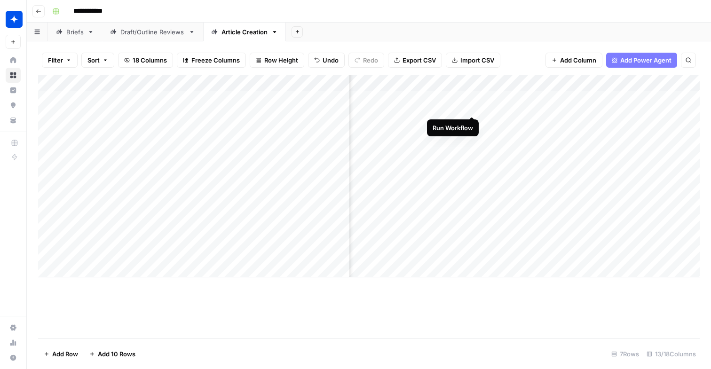
click at [470, 98] on div "Add Column" at bounding box center [369, 176] width 662 height 202
click at [432, 126] on div "Add Column" at bounding box center [369, 176] width 662 height 202
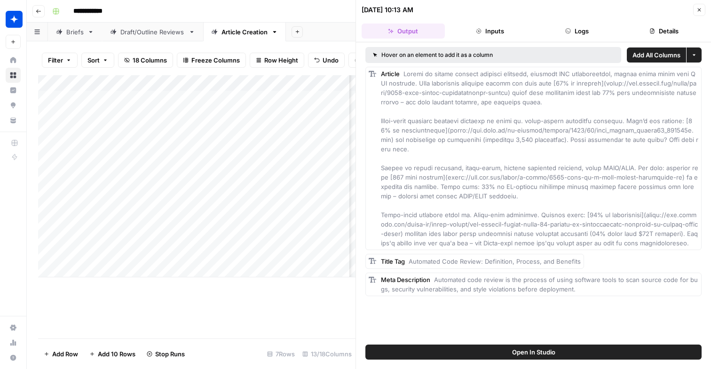
click at [701, 6] on button "Close" at bounding box center [700, 10] width 12 height 12
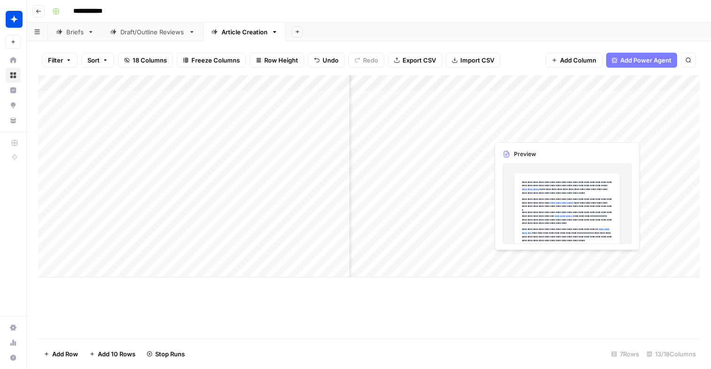
click at [581, 132] on div "Add Column" at bounding box center [369, 176] width 662 height 202
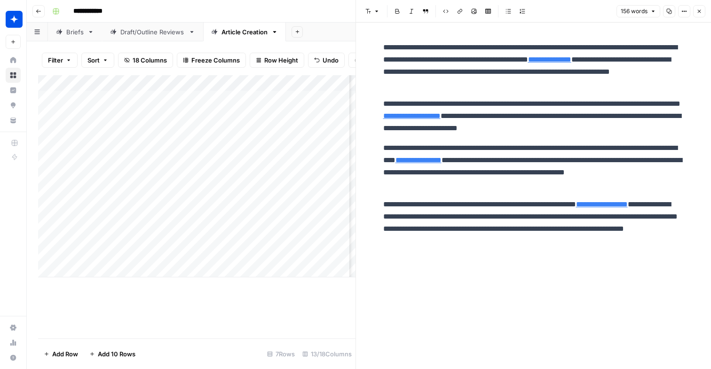
click at [595, 84] on p "**********" at bounding box center [533, 65] width 301 height 49
click at [707, 8] on header "Font style Bold Italic Block quote Code block Link Image Insert Table Bulleted …" at bounding box center [533, 11] width 355 height 23
click at [698, 8] on icon "button" at bounding box center [700, 11] width 6 height 6
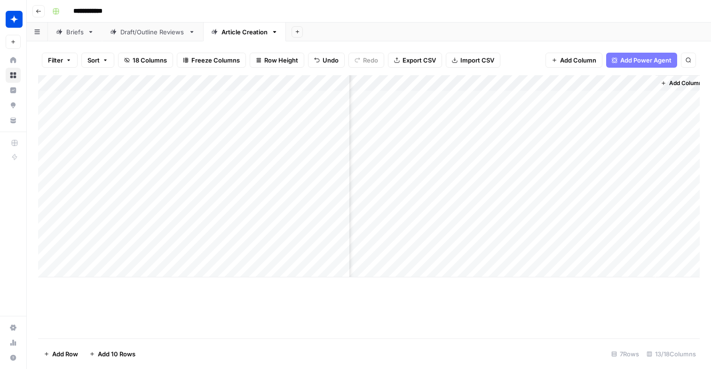
scroll to position [0, 553]
click at [450, 128] on div "Add Column" at bounding box center [369, 176] width 662 height 202
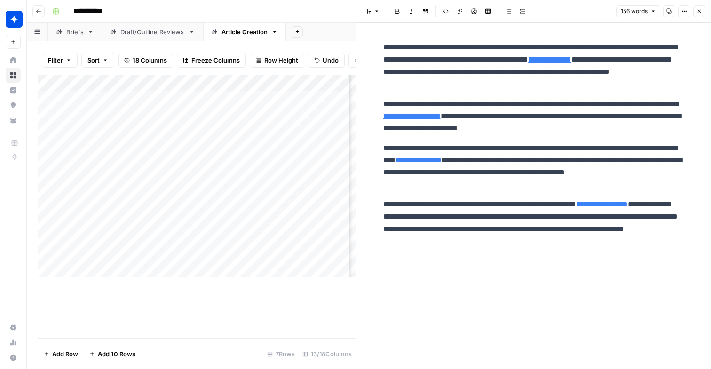
click at [697, 10] on icon "button" at bounding box center [700, 11] width 6 height 6
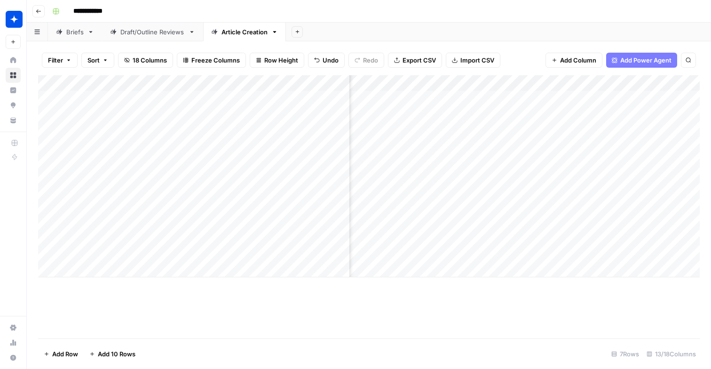
scroll to position [0, 413]
click at [446, 126] on div "Add Column" at bounding box center [369, 176] width 662 height 202
